Goal: Task Accomplishment & Management: Complete application form

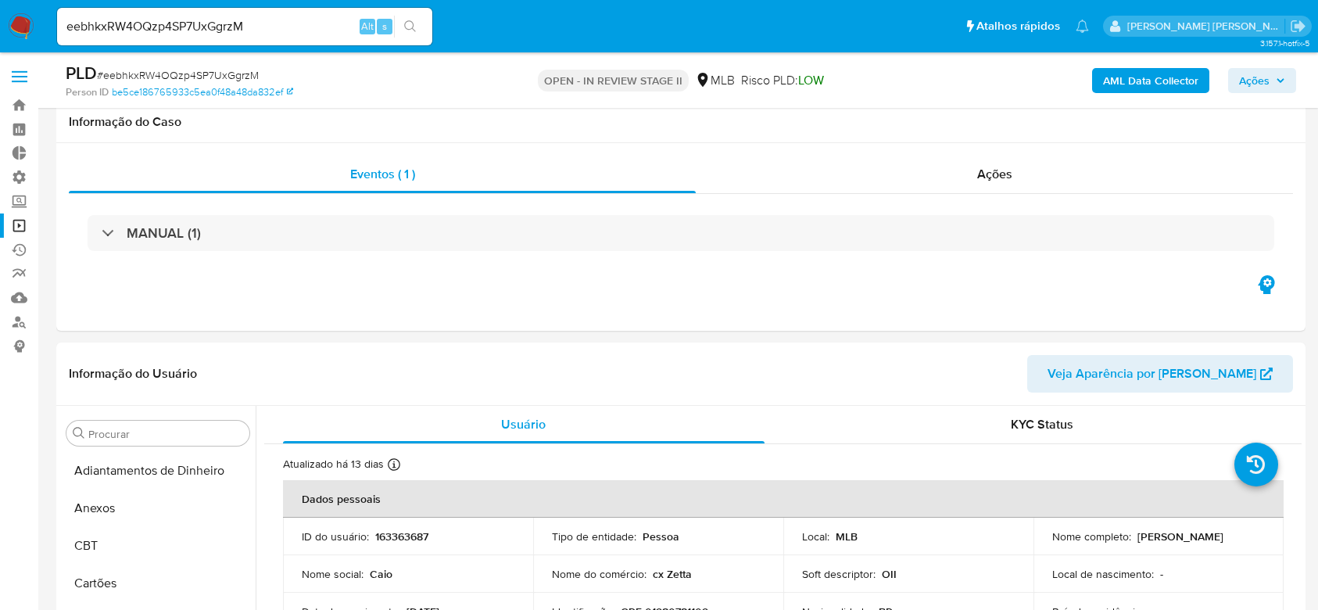
select select "10"
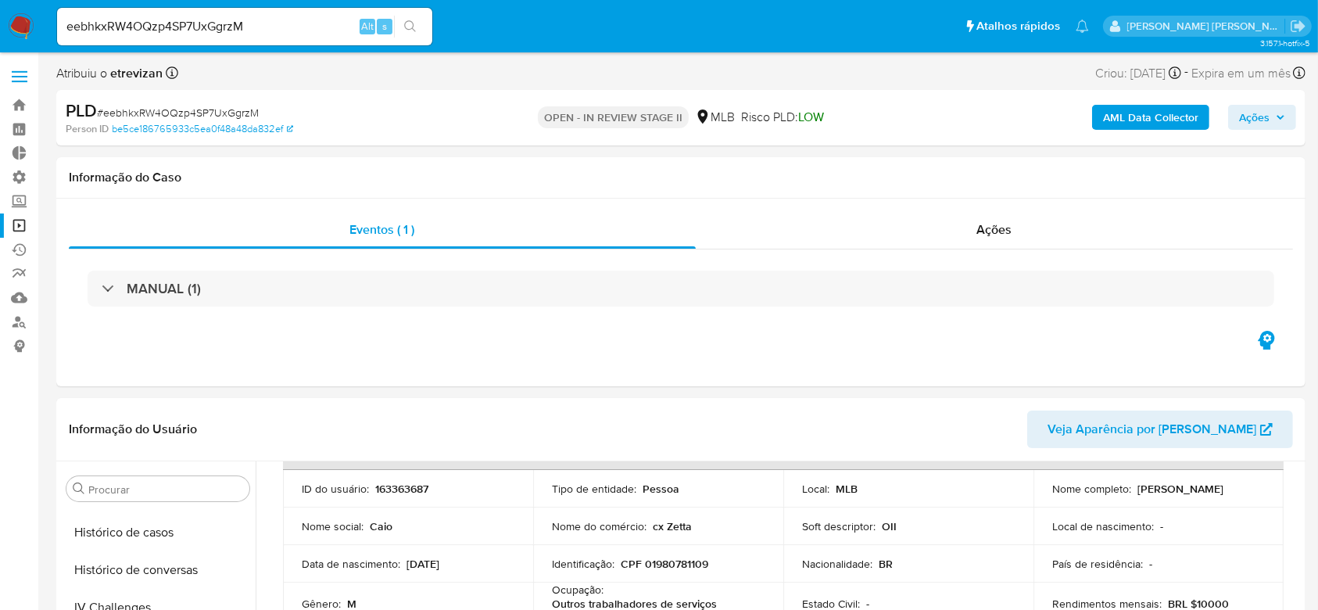
click at [19, 217] on link "Operações em massa" at bounding box center [93, 225] width 186 height 24
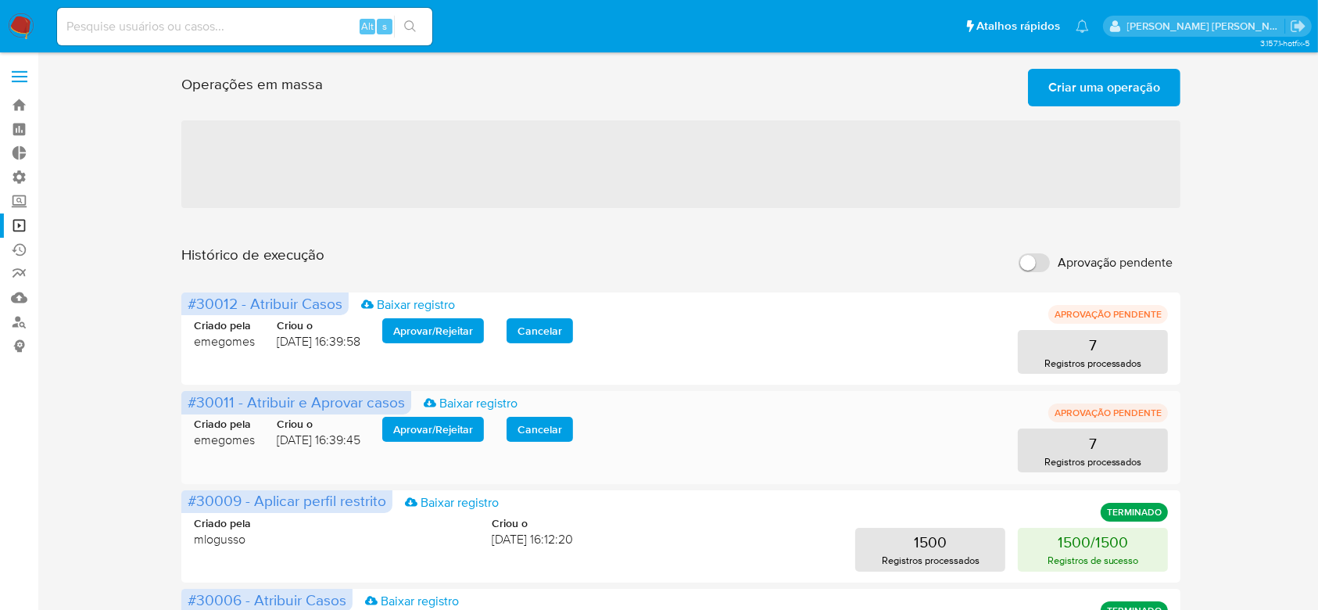
click at [446, 425] on div "Criado pela emegomes Criou o 01/09/2025 16:39:45 Aprovar / Rejeitar Cancelar 7 …" at bounding box center [681, 434] width 974 height 75
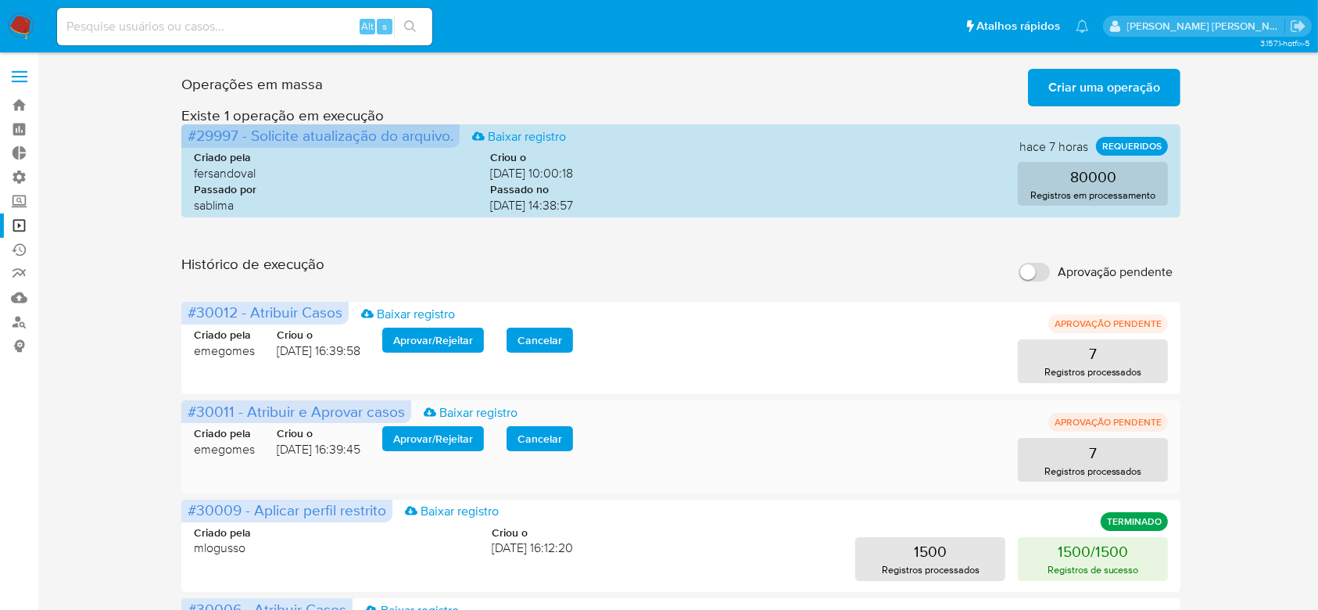
click at [446, 435] on span "Aprovar / Rejeitar" at bounding box center [433, 439] width 80 height 22
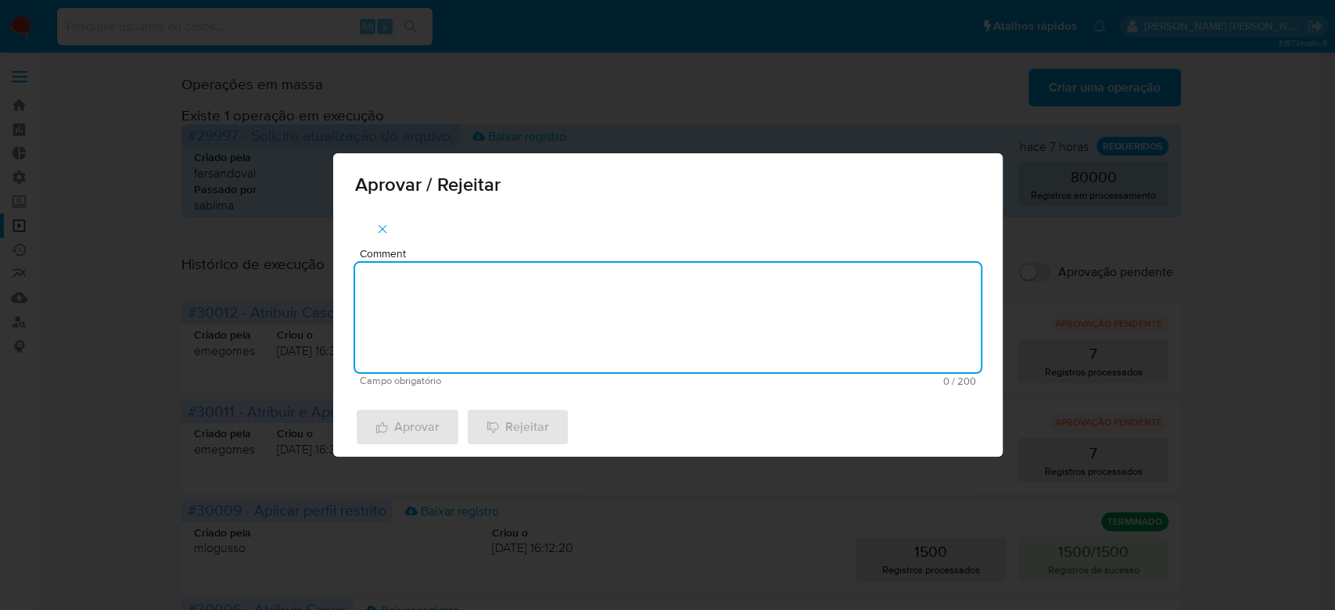
click at [468, 290] on textarea "Comment" at bounding box center [667, 317] width 625 height 109
drag, startPoint x: 495, startPoint y: 293, endPoint x: 281, endPoint y: 272, distance: 215.3
click at [281, 272] on div "Aprovar / Rejeitar Comment Para tratamento. Campo obrigatório 16 / 200 184 cara…" at bounding box center [667, 305] width 1335 height 610
click at [443, 319] on textarea "Para tratamento." at bounding box center [667, 317] width 625 height 109
type textarea "Para tratamento."
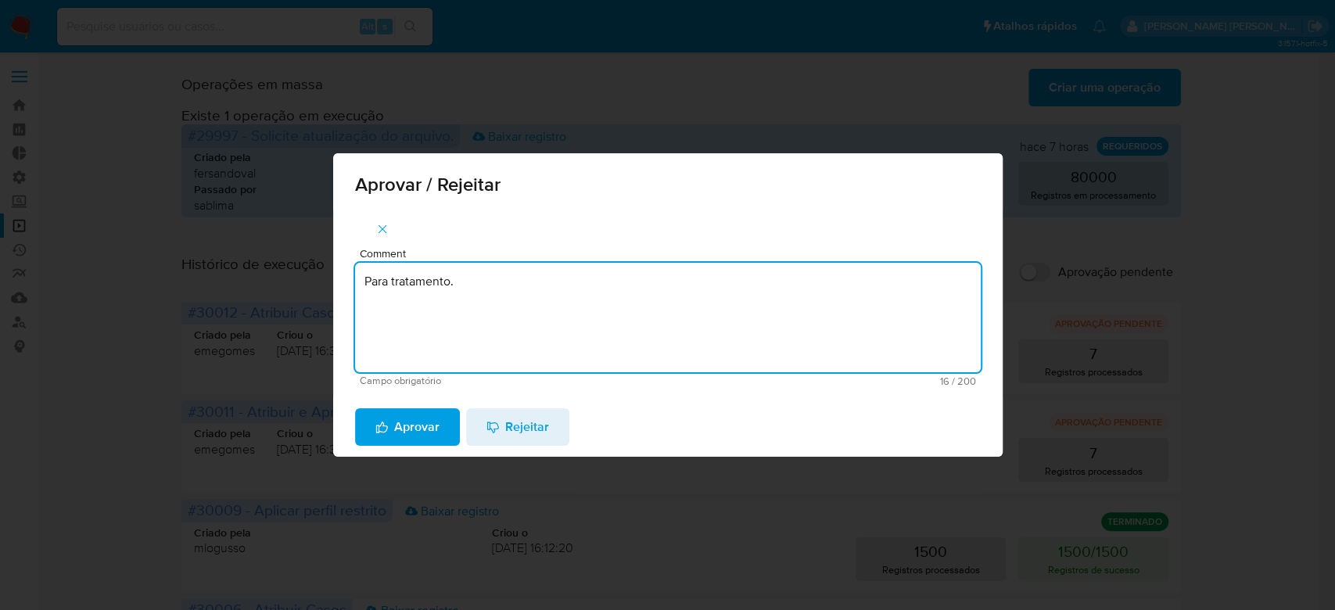
click at [405, 418] on span "Aprovar" at bounding box center [407, 427] width 64 height 34
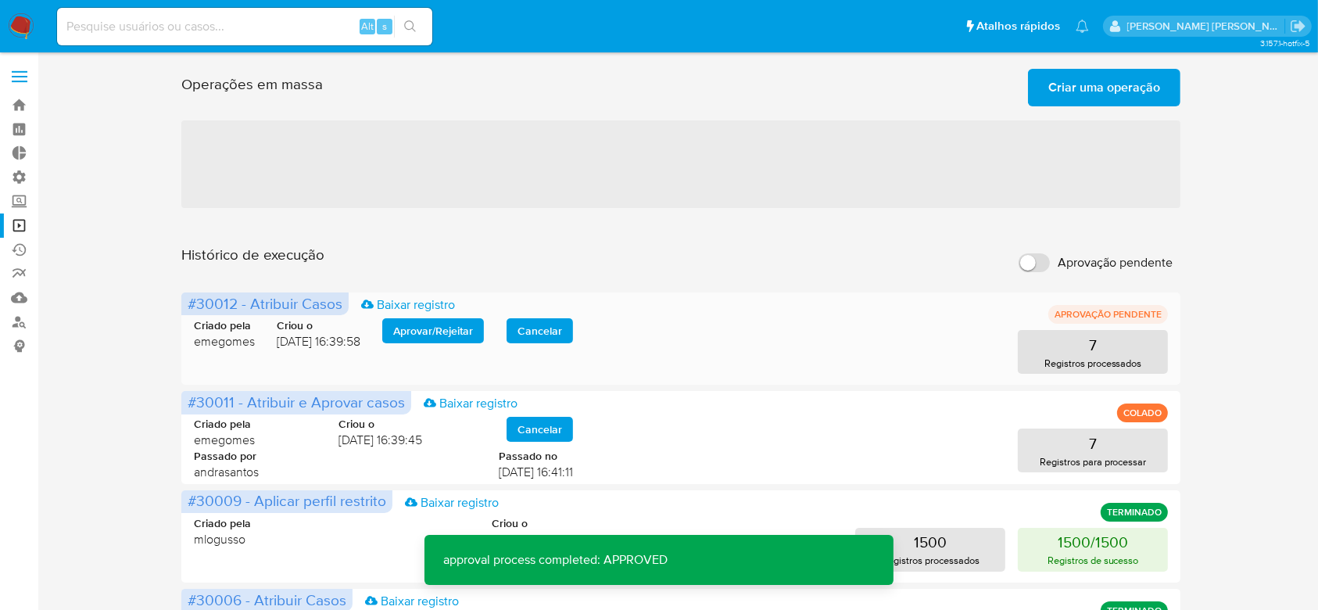
click at [437, 322] on span "Aprovar / Rejeitar" at bounding box center [433, 331] width 80 height 22
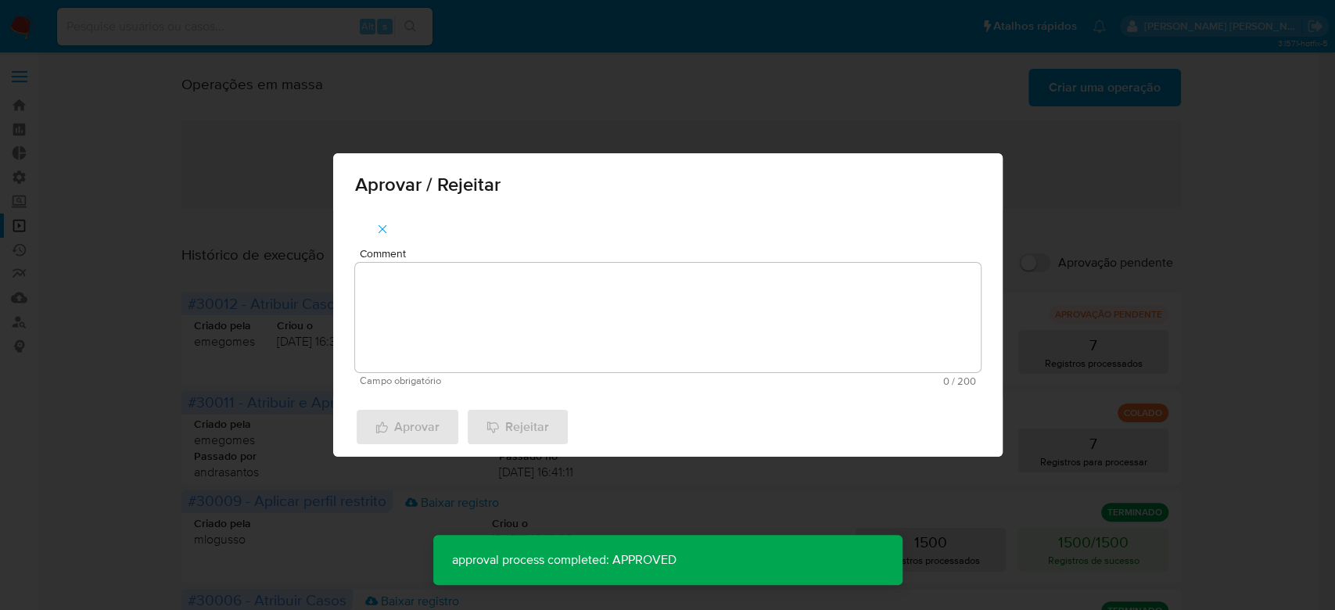
click at [430, 318] on textarea "Comment" at bounding box center [667, 317] width 625 height 109
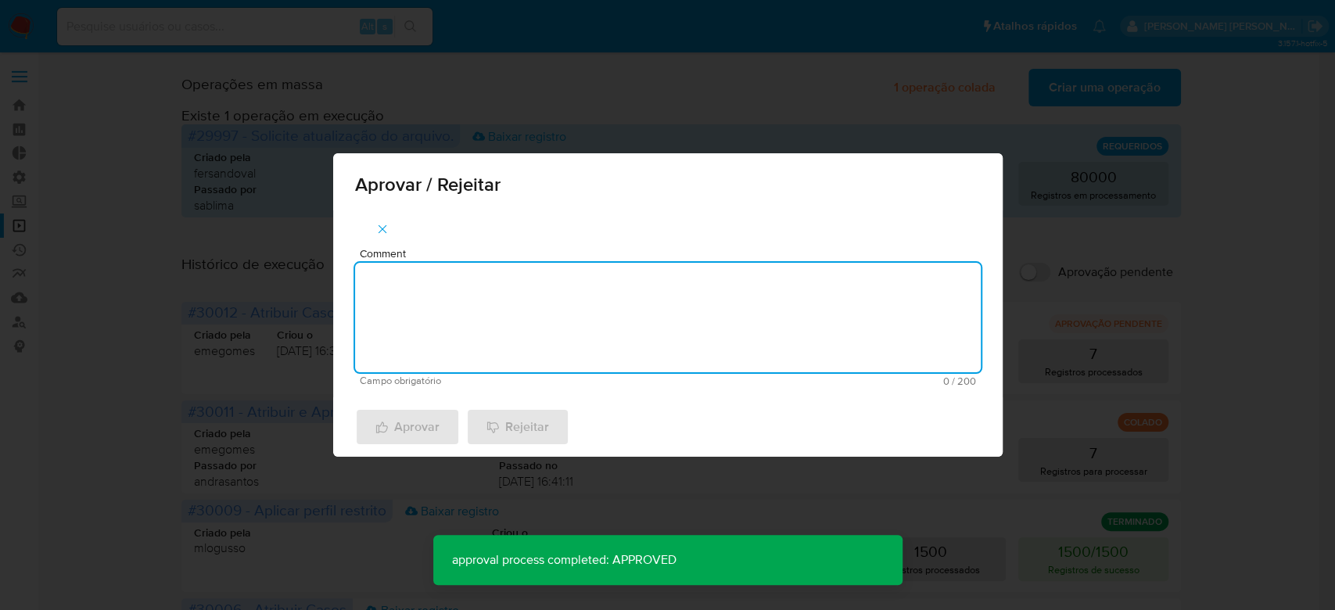
paste textarea "Para tratamento."
type textarea "Para tratamento."
click at [400, 438] on span "Aprovar" at bounding box center [407, 427] width 64 height 34
